Goal: Transaction & Acquisition: Purchase product/service

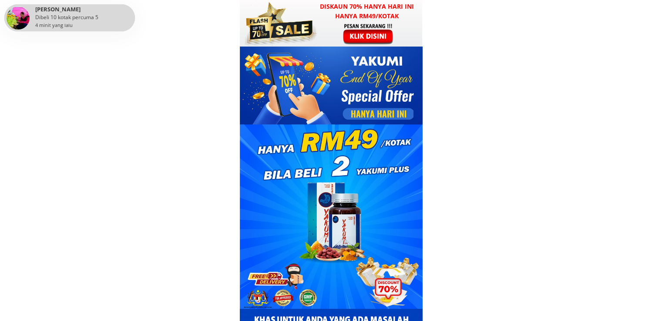
click at [367, 32] on div at bounding box center [368, 34] width 67 height 22
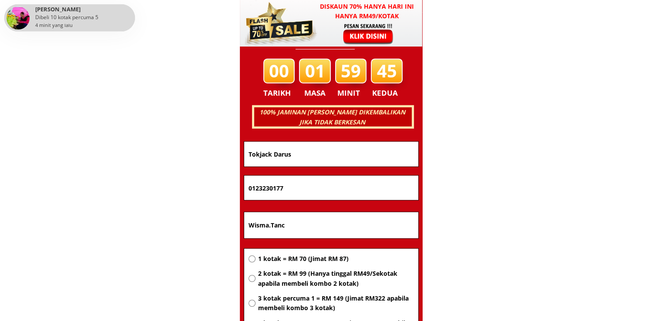
scroll to position [5577, 0]
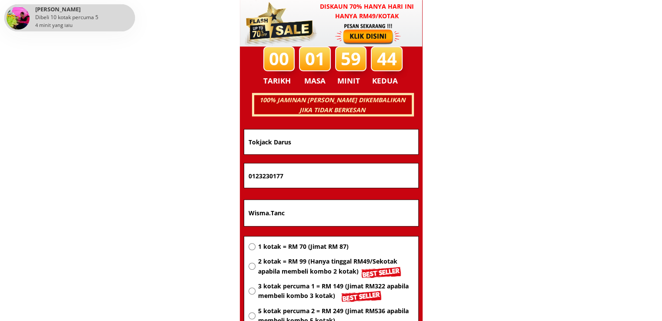
drag, startPoint x: 356, startPoint y: 215, endPoint x: 293, endPoint y: 250, distance: 72.5
paste input "175 Jalan Bongor Kudung.02700 Simpang Empat Perlis"
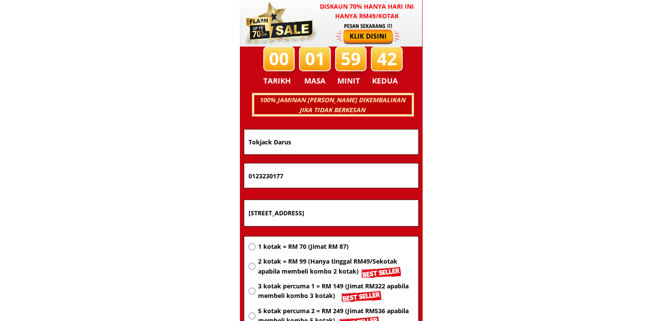
type input "175 Jalan Bongor Kudung.02700 Simpang Empat Perlis"
click at [301, 263] on span "2 kotak = RM 99 (Hanya tinggal RM49/Sekotak apabila membeli kombo 2 kotak)" at bounding box center [336, 267] width 156 height 20
radio input "true"
drag, startPoint x: 310, startPoint y: 178, endPoint x: 184, endPoint y: 177, distance: 126.2
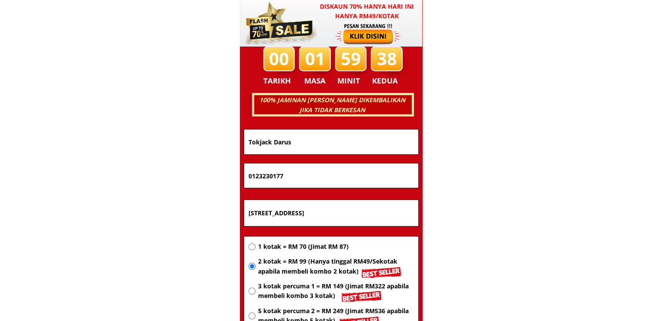
paste input "34032421"
type input "0134032421"
drag, startPoint x: 312, startPoint y: 138, endPoint x: 188, endPoint y: 143, distance: 123.8
paste input "Ropeah binti Ibrahim"
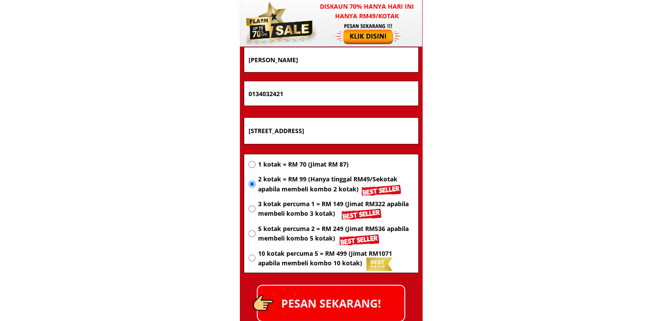
scroll to position [5664, 0]
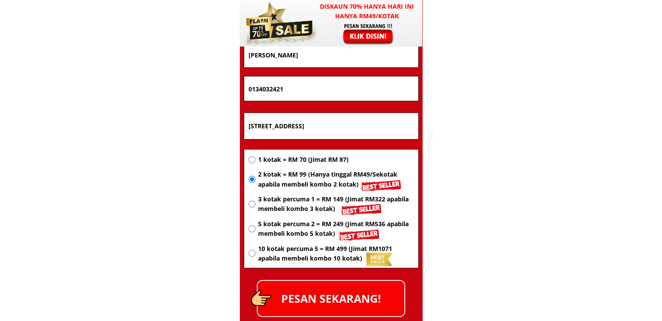
type input "Ropeah binti Ibrahim"
click at [343, 298] on p "PESAN SEKARANG!" at bounding box center [331, 298] width 147 height 35
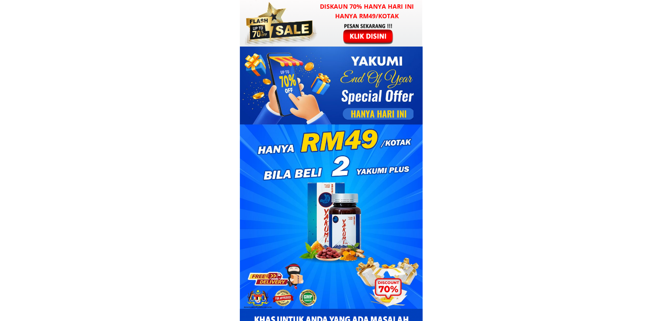
click at [370, 35] on div at bounding box center [368, 34] width 67 height 22
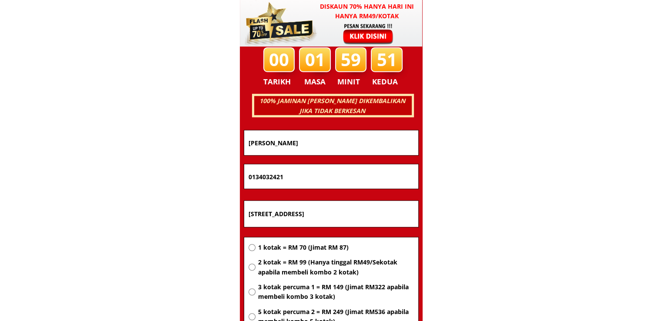
scroll to position [5577, 0]
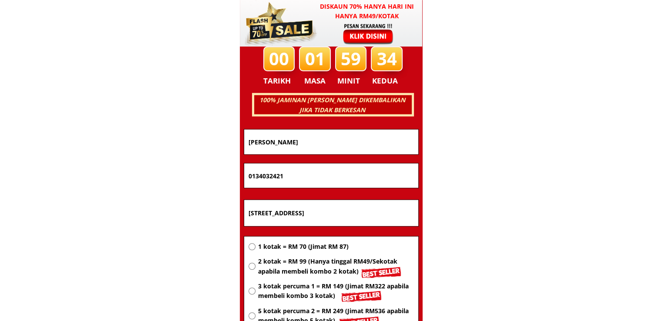
drag, startPoint x: 305, startPoint y: 173, endPoint x: 157, endPoint y: 168, distance: 147.6
paste input "145261593"
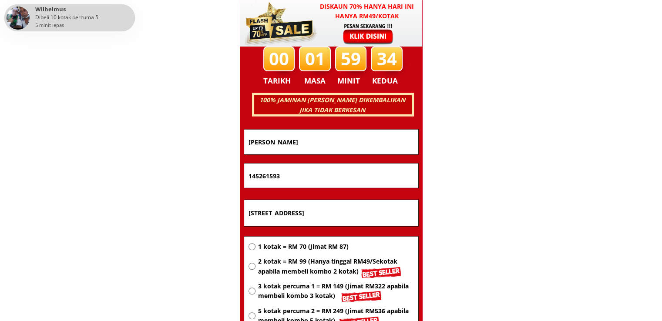
type input "145261593"
drag, startPoint x: 339, startPoint y: 139, endPoint x: 132, endPoint y: 136, distance: 206.3
paste input "amzie Razlan"
type input "Ramzie Razlan"
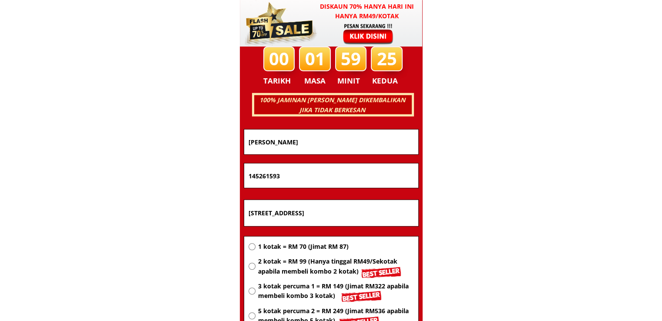
click at [312, 212] on input "[STREET_ADDRESS]" at bounding box center [331, 213] width 170 height 26
paste input "Petaling Jaya"
type input "Petaling Jaya"
click at [313, 267] on span "2 kotak = RM 99 (Hanya tinggal RM49/Sekotak apabila membeli kombo 2 kotak)" at bounding box center [336, 267] width 156 height 20
radio input "true"
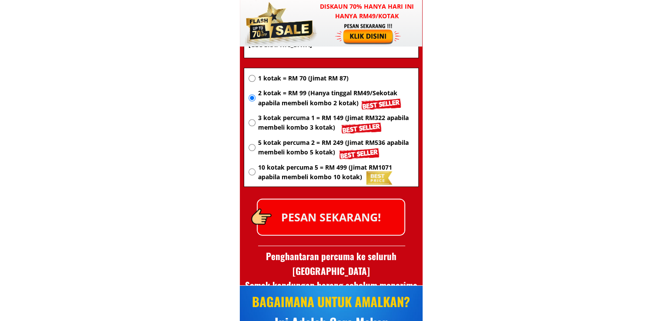
scroll to position [5752, 0]
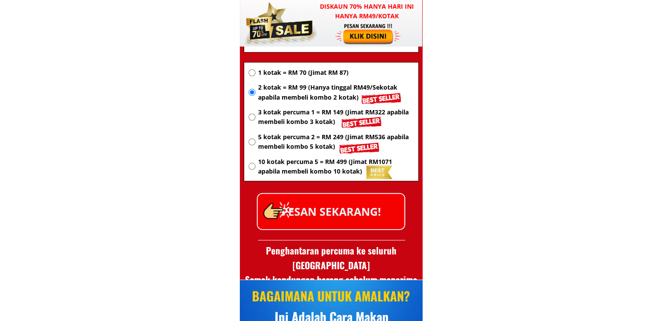
click at [369, 213] on p "PESAN SEKARANG!" at bounding box center [331, 211] width 147 height 35
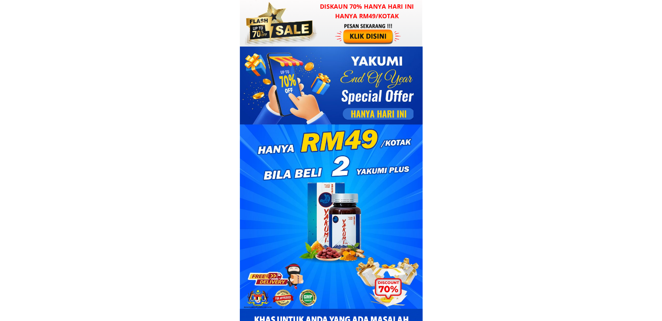
click at [343, 30] on div at bounding box center [368, 34] width 67 height 22
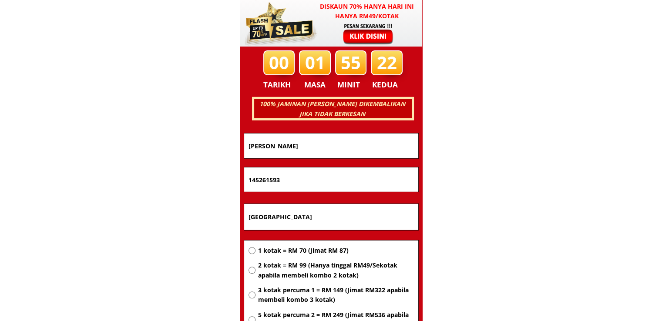
scroll to position [5577, 0]
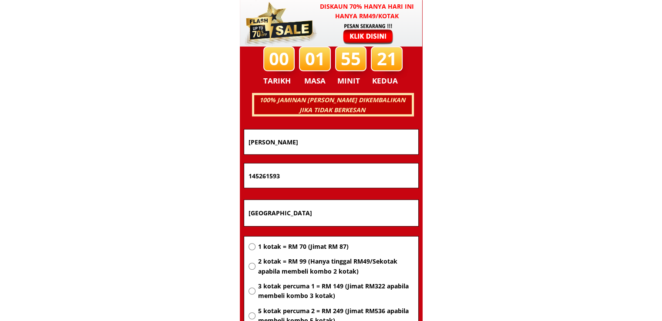
drag, startPoint x: 325, startPoint y: 141, endPoint x: 144, endPoint y: 138, distance: 181.1
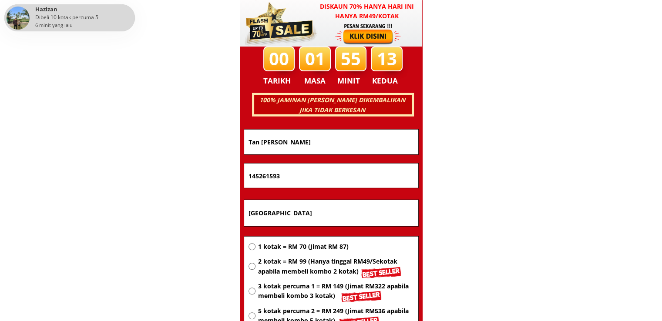
type input "Tan Beng keat"
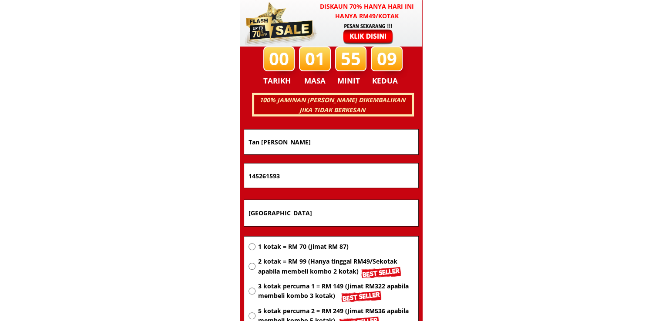
drag, startPoint x: 291, startPoint y: 174, endPoint x: 146, endPoint y: 173, distance: 144.5
type input "01126169599"
drag, startPoint x: 309, startPoint y: 218, endPoint x: 91, endPoint y: 206, distance: 218.4
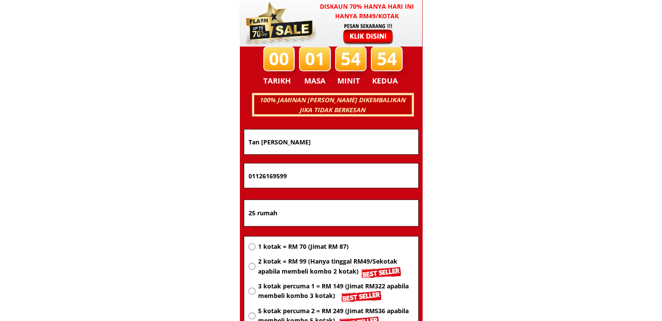
click at [268, 215] on input "25 rumah" at bounding box center [331, 213] width 170 height 26
click at [259, 215] on input "25 rumah" at bounding box center [331, 213] width 170 height 26
click at [270, 215] on input "25 mumah" at bounding box center [331, 213] width 170 height 26
click at [286, 215] on input "25 murah" at bounding box center [331, 213] width 170 height 26
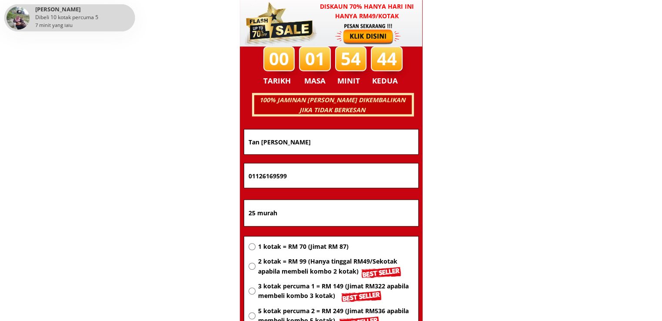
drag, startPoint x: 259, startPoint y: 212, endPoint x: 311, endPoint y: 216, distance: 52.8
click at [311, 216] on input "25 murah" at bounding box center [331, 213] width 170 height 26
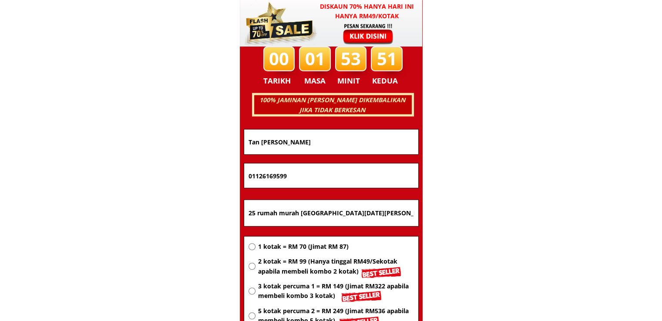
type input "25 rumah murah kampong Raja Cameron highland"
click at [287, 263] on span "2 kotak = RM 99 (Hanya tinggal RM49/Sekotak apabila membeli kombo 2 kotak)" at bounding box center [336, 267] width 156 height 20
radio input "true"
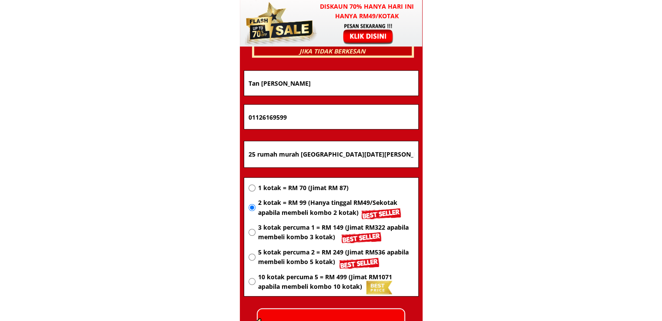
scroll to position [5708, 0]
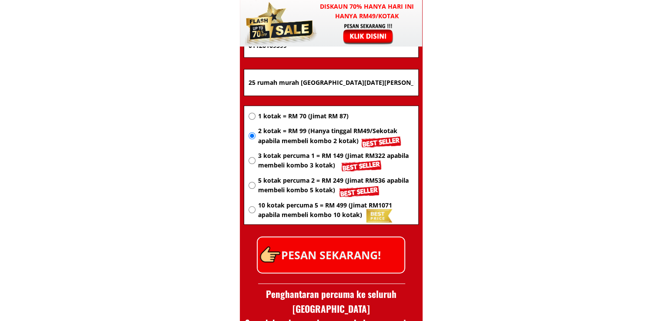
click at [355, 255] on p "PESAN SEKARANG!" at bounding box center [331, 255] width 147 height 35
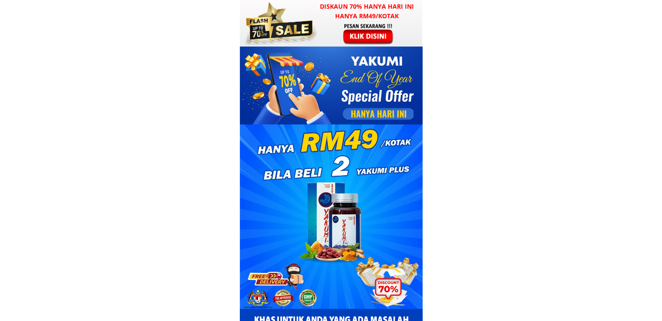
click at [345, 24] on div at bounding box center [368, 34] width 67 height 22
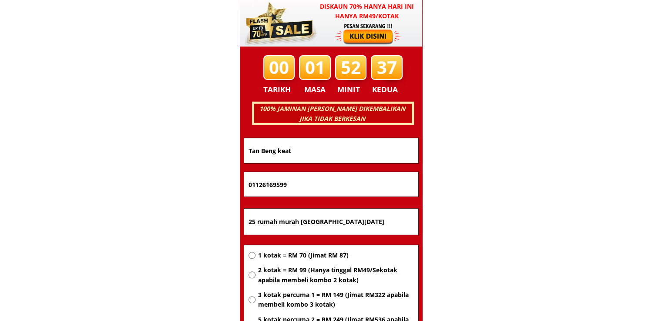
scroll to position [5577, 0]
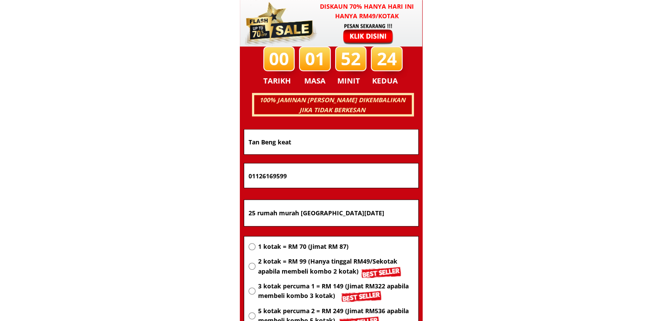
drag, startPoint x: 312, startPoint y: 170, endPoint x: 164, endPoint y: 169, distance: 148.0
paste input "65088594"
type input "01165088594"
drag, startPoint x: 315, startPoint y: 127, endPoint x: 128, endPoint y: 131, distance: 187.2
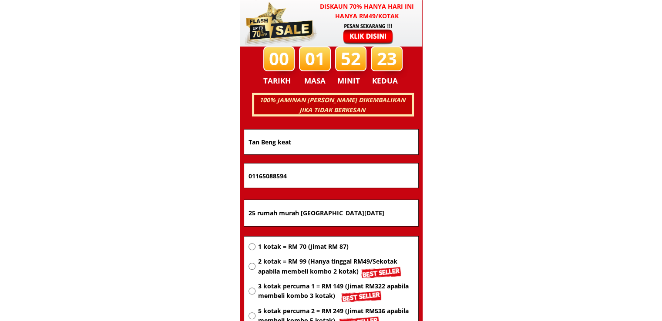
drag, startPoint x: 304, startPoint y: 136, endPoint x: 44, endPoint y: 141, distance: 259.5
paste input "Kamsiah b"
type input "Kamsiah bt"
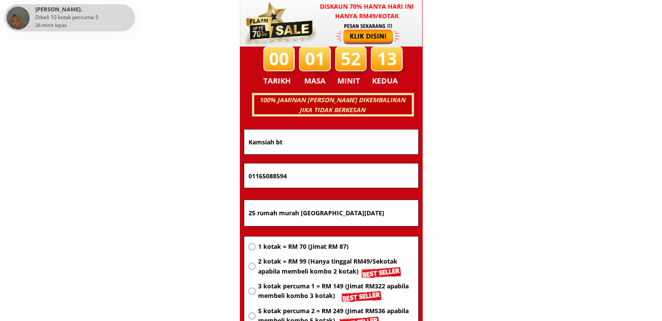
click at [342, 209] on input "25 rumah murah [GEOGRAPHIC_DATA][DATE][PERSON_NAME]" at bounding box center [331, 213] width 170 height 26
paste input "No 20 B,kampung Baru ulu,"
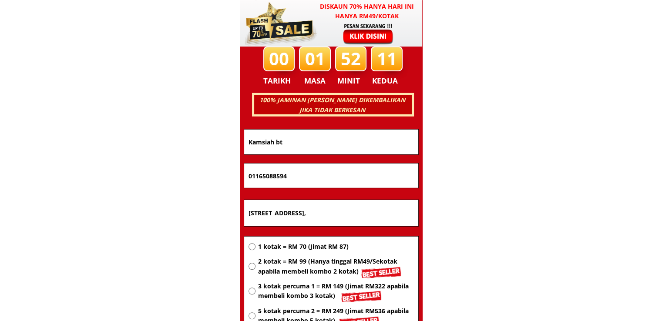
type input "No 20 B,kampung Baru ulu,"
click at [325, 268] on span "2 kotak = RM 99 (Hanya tinggal RM49/Sekotak apabila membeli kombo 2 kotak)" at bounding box center [336, 267] width 156 height 20
radio input "true"
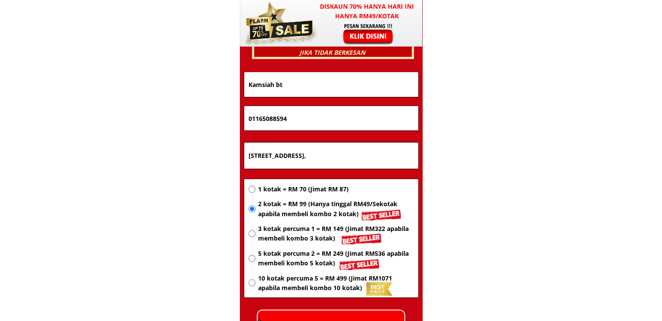
scroll to position [5752, 0]
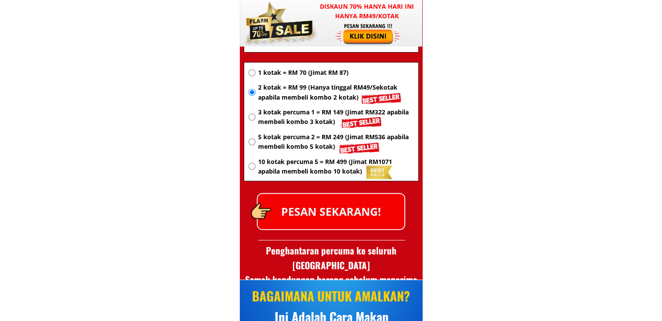
click at [366, 210] on p "PESAN SEKARANG!" at bounding box center [331, 211] width 147 height 35
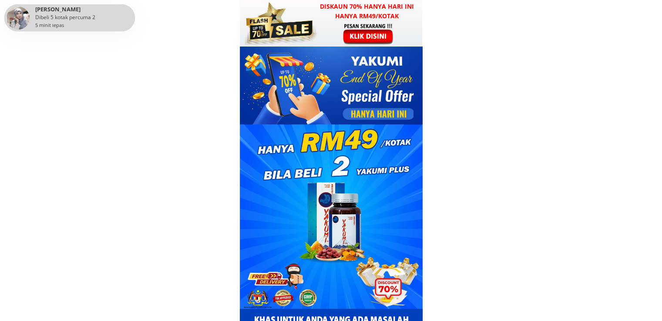
click at [318, 33] on div at bounding box center [279, 23] width 77 height 47
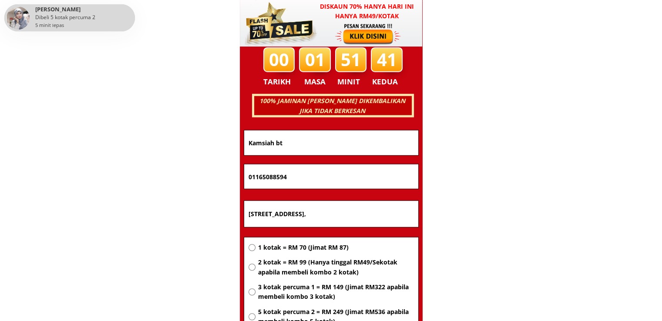
scroll to position [5577, 0]
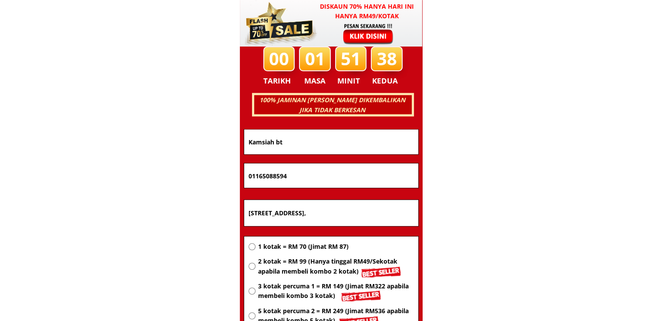
paste input "10 jln 3 tmn klangperdana Klang"
click at [359, 215] on input "No 10 jln 3 tmn klangperdana Klang" at bounding box center [331, 213] width 170 height 26
paste input "text"
type input "No 10 jln 3 tmn klangperdana Klang"
click at [309, 247] on span "1 kotak = RM 70 (Jimat RM 87)" at bounding box center [336, 247] width 156 height 10
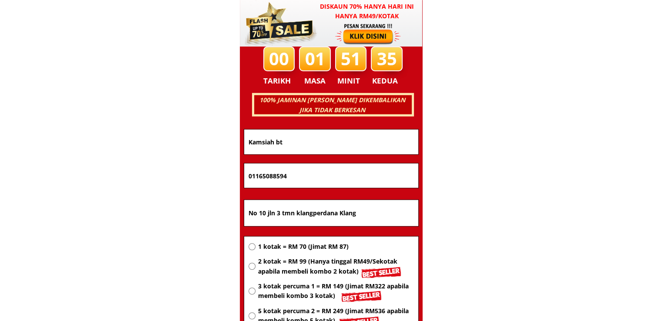
radio input "true"
drag, startPoint x: 315, startPoint y: 180, endPoint x: 180, endPoint y: 178, distance: 135.4
paste input "68732377"
type input "0168732377"
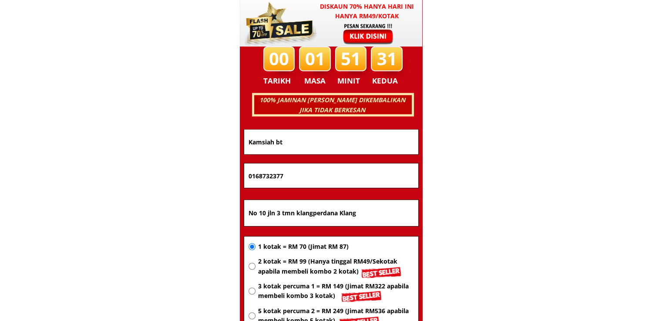
drag, startPoint x: 319, startPoint y: 141, endPoint x: 186, endPoint y: 143, distance: 132.8
paste input "hashim jantan"
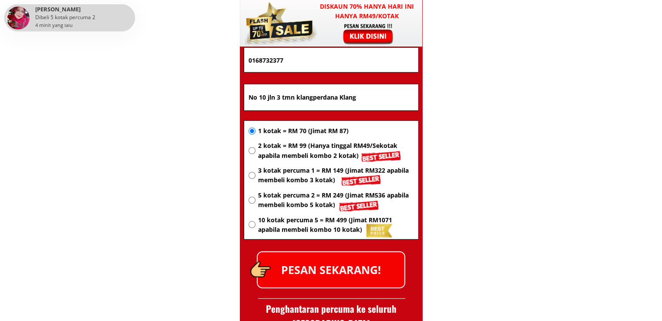
scroll to position [5708, 0]
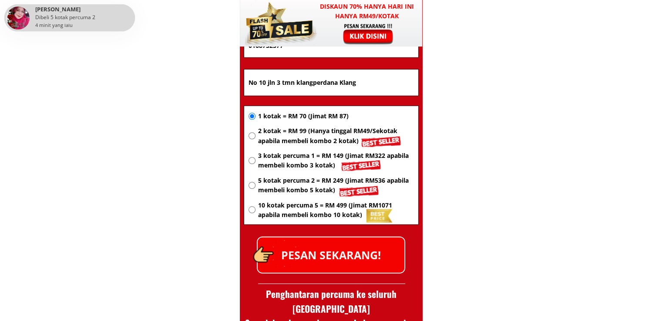
type input "hashim jantan"
click at [333, 243] on p "PESAN SEKARANG!" at bounding box center [331, 255] width 147 height 35
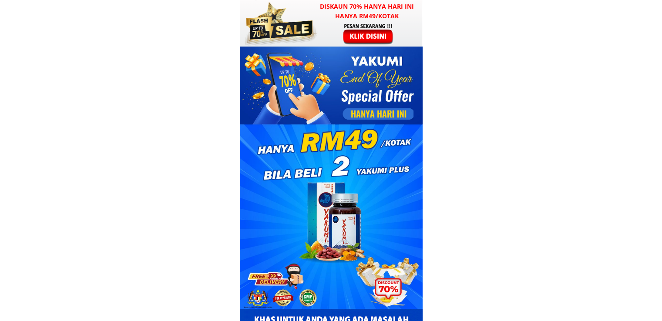
click at [338, 30] on div at bounding box center [368, 34] width 67 height 22
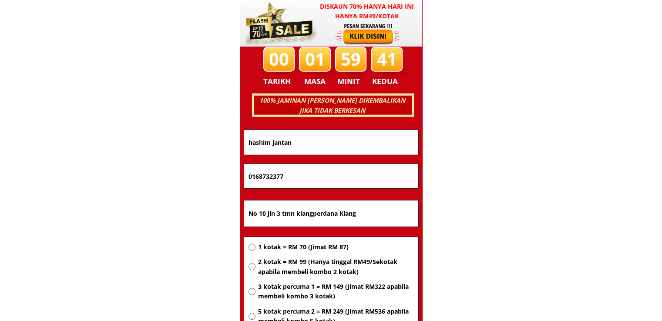
scroll to position [5577, 0]
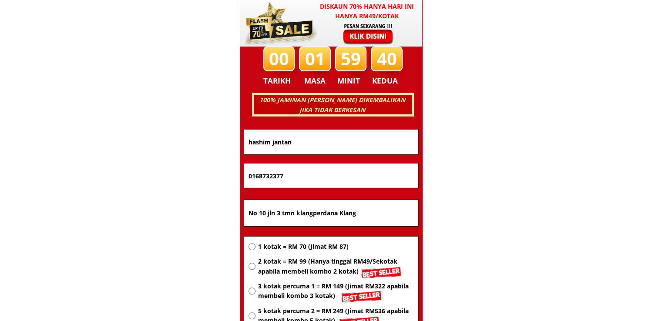
drag, startPoint x: 360, startPoint y: 216, endPoint x: 184, endPoint y: 210, distance: 176.4
paste input "Tanah11ent,no 36,kg sg merab luar,[GEOGRAPHIC_DATA]"
type input "Tanah11ent,no 36,kg sg merab luar,[GEOGRAPHIC_DATA]"
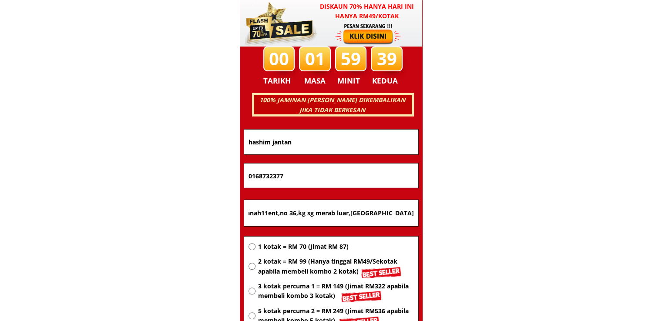
click at [324, 260] on span "2 kotak = RM 99 (Hanya tinggal RM49/Sekotak apabila membeli kombo 2 kotak)" at bounding box center [336, 267] width 156 height 20
radio input "true"
drag, startPoint x: 310, startPoint y: 178, endPoint x: 209, endPoint y: 178, distance: 101.9
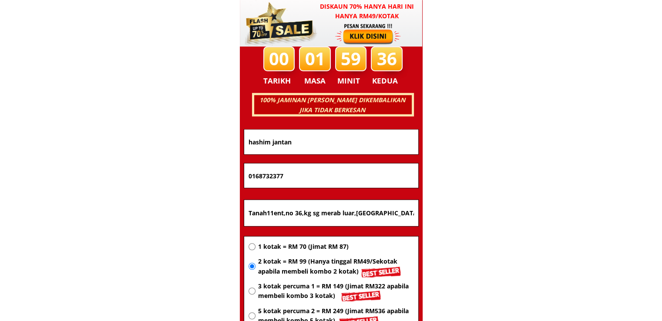
paste input "6666340"
type input "0166666340"
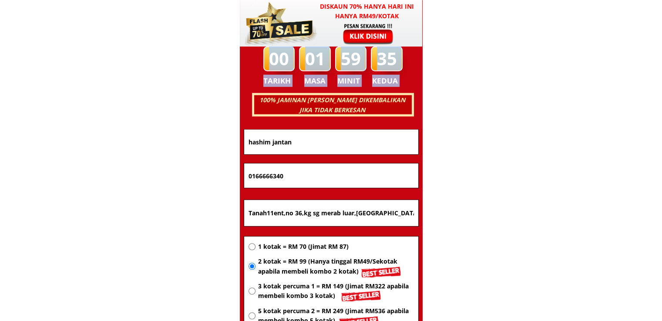
drag, startPoint x: 218, startPoint y: 143, endPoint x: 152, endPoint y: 142, distance: 65.3
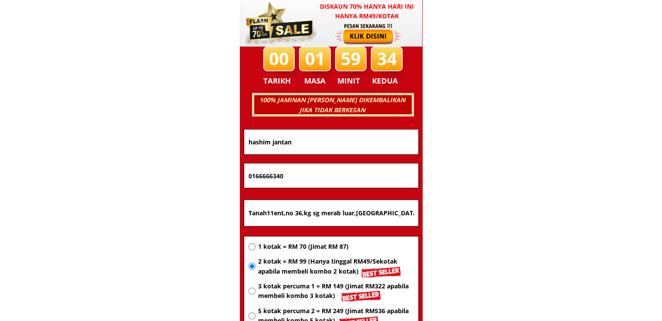
drag, startPoint x: 330, startPoint y: 145, endPoint x: 103, endPoint y: 143, distance: 227.7
paste input "M [PERSON_NAME]"
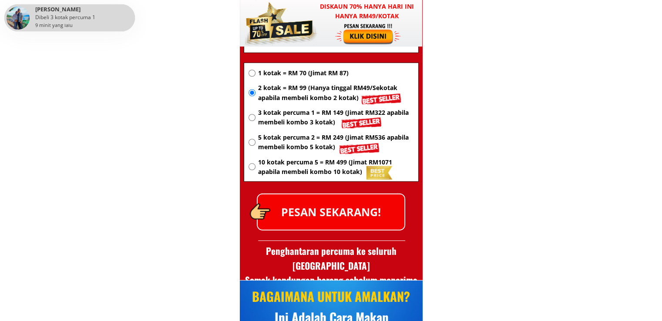
scroll to position [5752, 0]
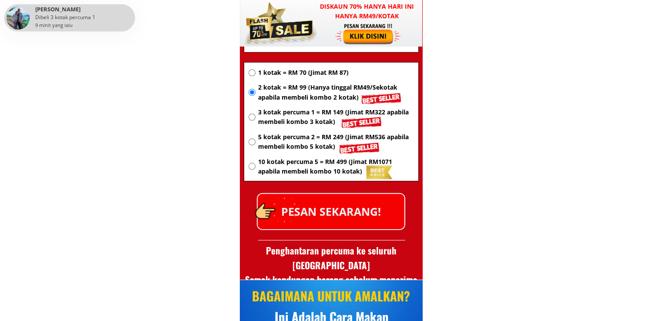
type input "M [PERSON_NAME]"
click at [359, 227] on p "PESAN SEKARANG!" at bounding box center [331, 211] width 147 height 35
